Goal: Task Accomplishment & Management: Use online tool/utility

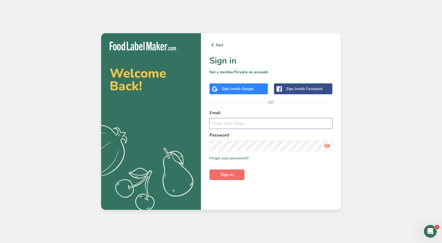
type input "[PERSON_NAME][EMAIL_ADDRESS][DOMAIN_NAME]"
click at [198, 85] on button "Sign in" at bounding box center [226, 174] width 35 height 11
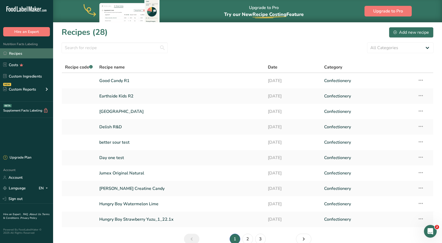
click at [12, 53] on link "Recipes" at bounding box center [26, 53] width 53 height 10
click at [105, 49] on input "text" at bounding box center [115, 47] width 106 height 11
type input "better sour"
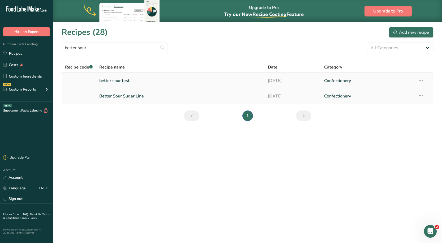
click at [113, 85] on link "better sour test" at bounding box center [180, 80] width 162 height 11
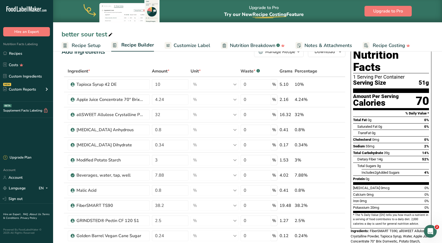
scroll to position [27, 0]
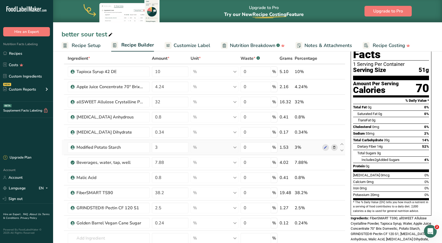
click at [175, 85] on td "0.8" at bounding box center [170, 117] width 39 height 15
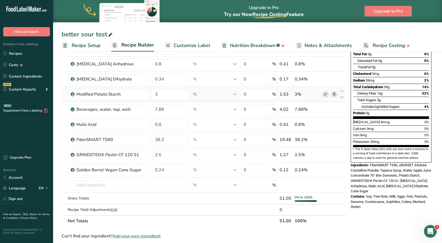
scroll to position [0, 0]
